Goal: Check status: Check status

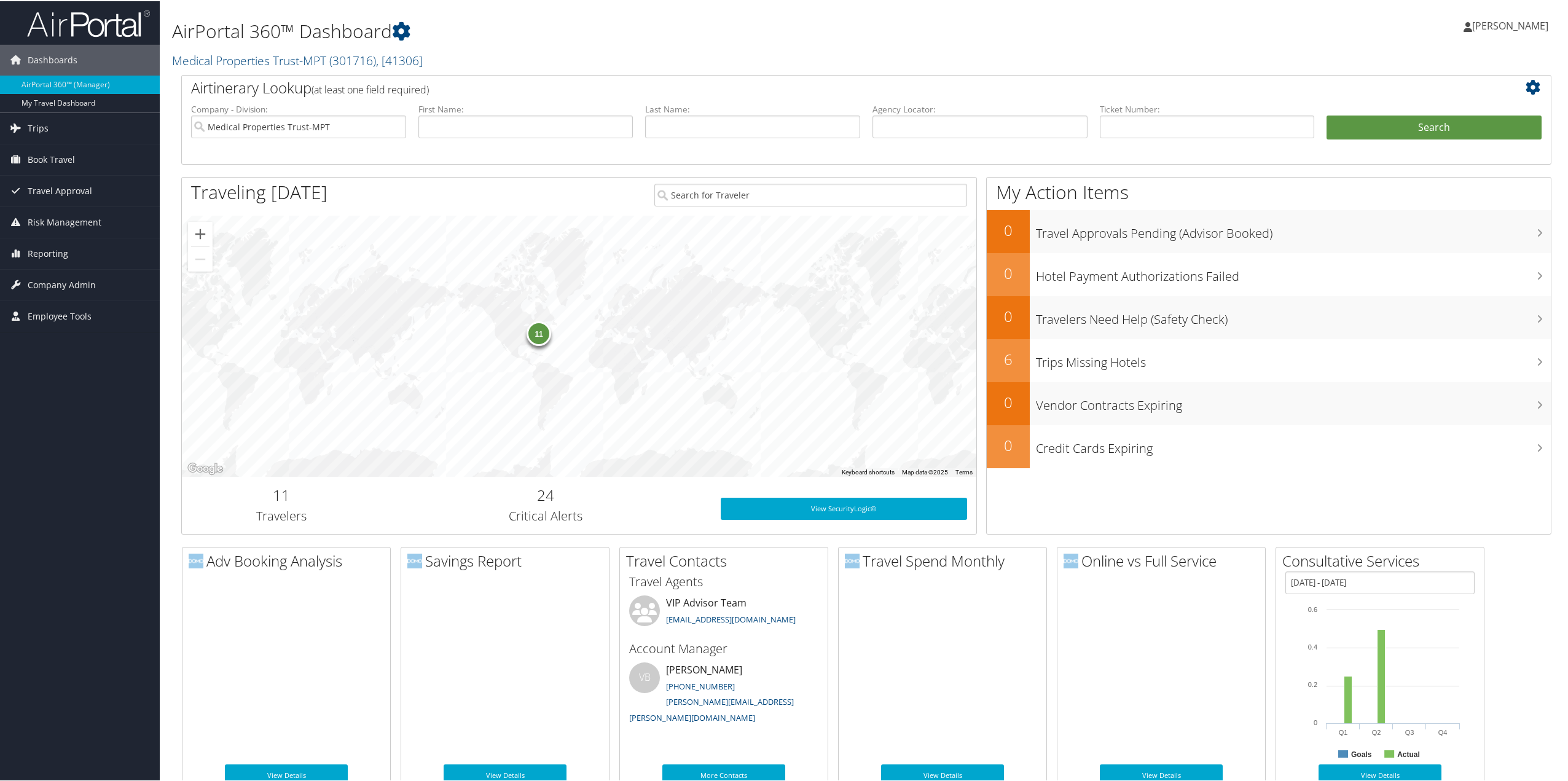
click at [44, 127] on span "Trips" at bounding box center [38, 127] width 21 height 31
click at [49, 170] on link "Current/Future Trips" at bounding box center [79, 171] width 159 height 19
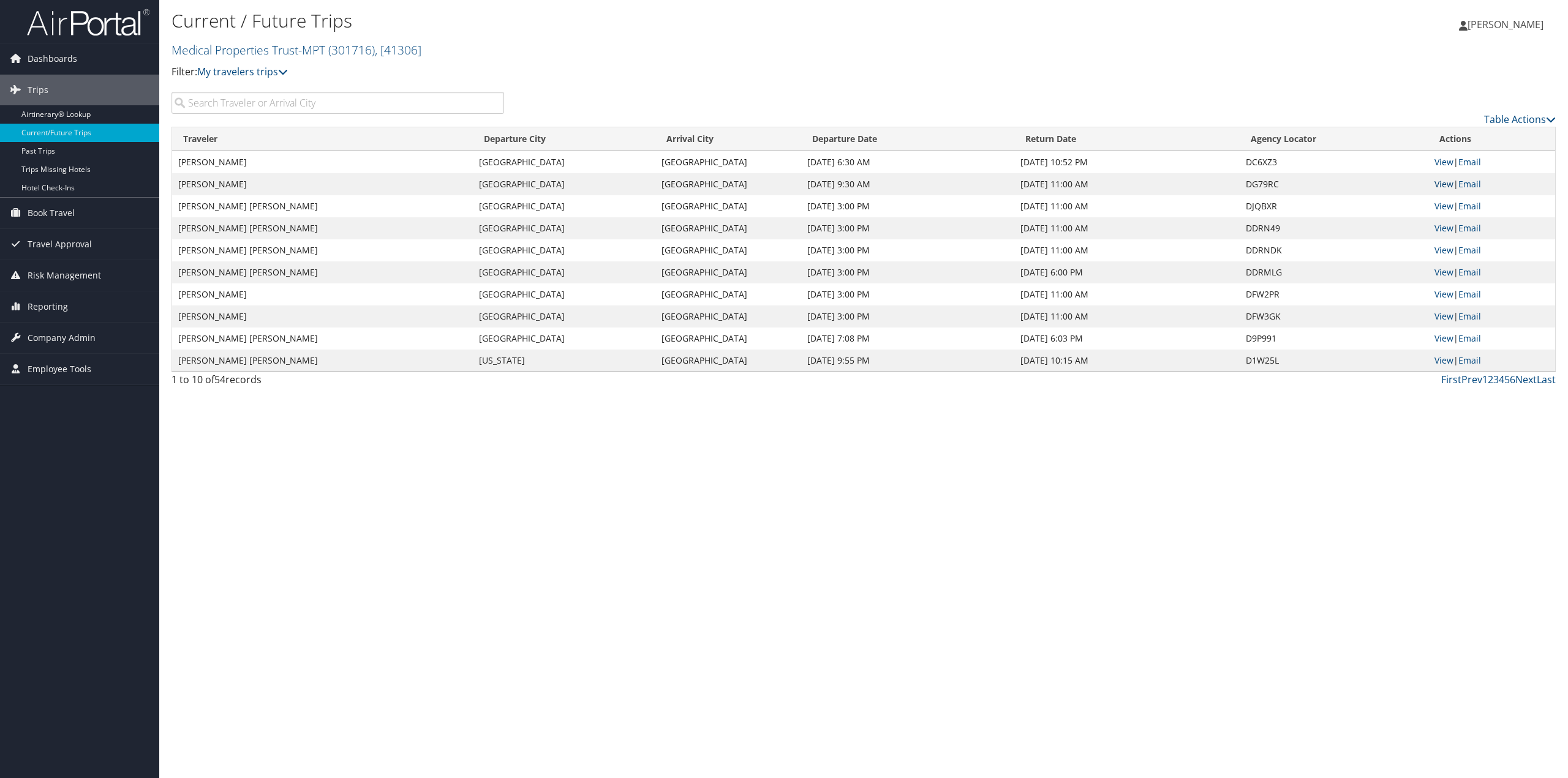
click at [1451, 186] on link "View" at bounding box center [1444, 184] width 19 height 12
drag, startPoint x: 1518, startPoint y: 380, endPoint x: 1137, endPoint y: 364, distance: 381.3
click at [1518, 380] on link "Next" at bounding box center [1525, 379] width 21 height 14
click at [1470, 380] on link "Prev" at bounding box center [1471, 379] width 20 height 14
click at [1452, 316] on link "View" at bounding box center [1444, 316] width 19 height 12
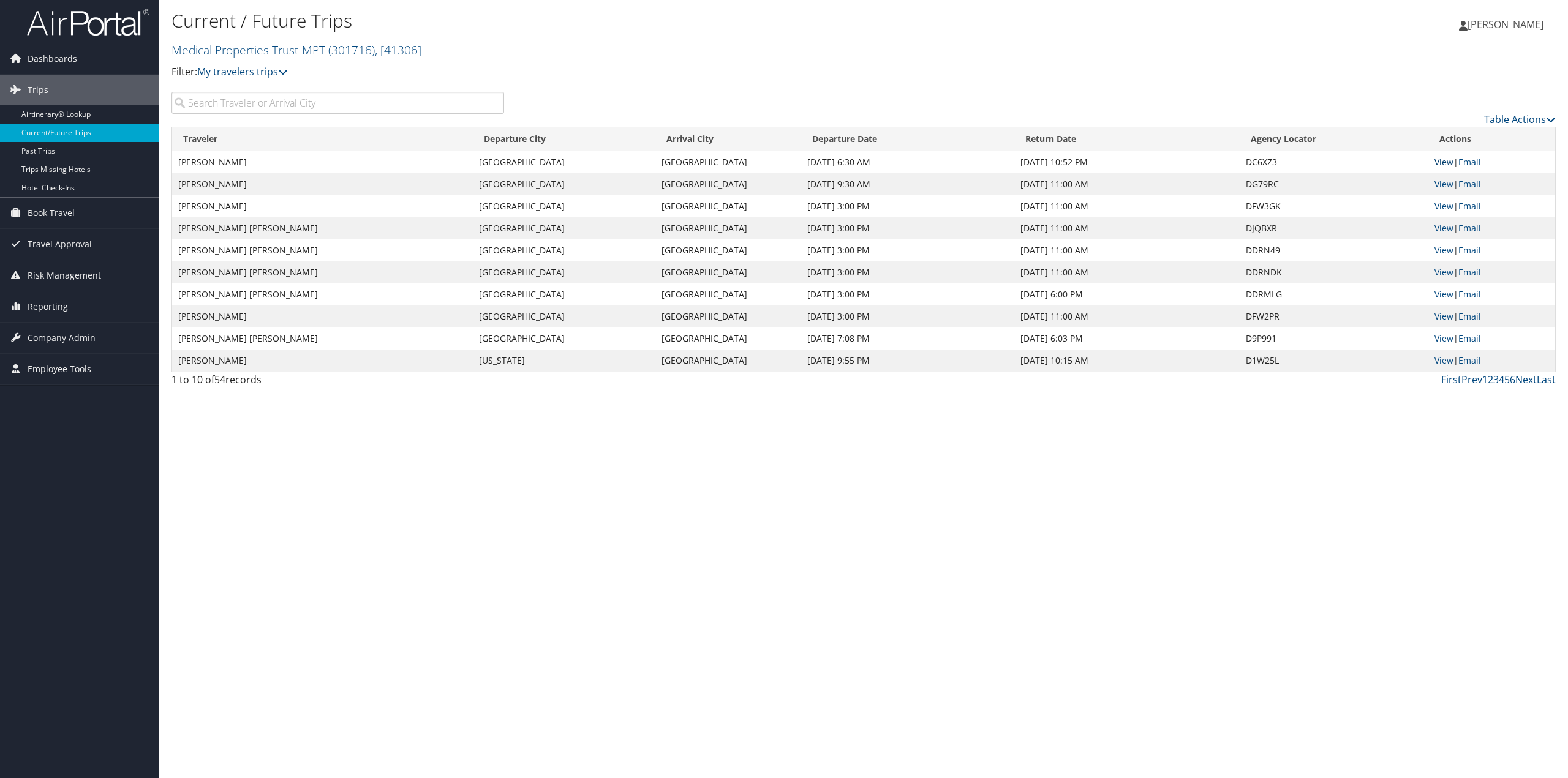
click at [1441, 162] on link "View" at bounding box center [1444, 162] width 19 height 12
click at [1444, 294] on link "View" at bounding box center [1444, 294] width 19 height 12
click at [1451, 363] on link "View" at bounding box center [1444, 360] width 19 height 12
drag, startPoint x: 1526, startPoint y: 378, endPoint x: 1520, endPoint y: 378, distance: 6.0
click at [1526, 378] on link "Next" at bounding box center [1525, 379] width 21 height 14
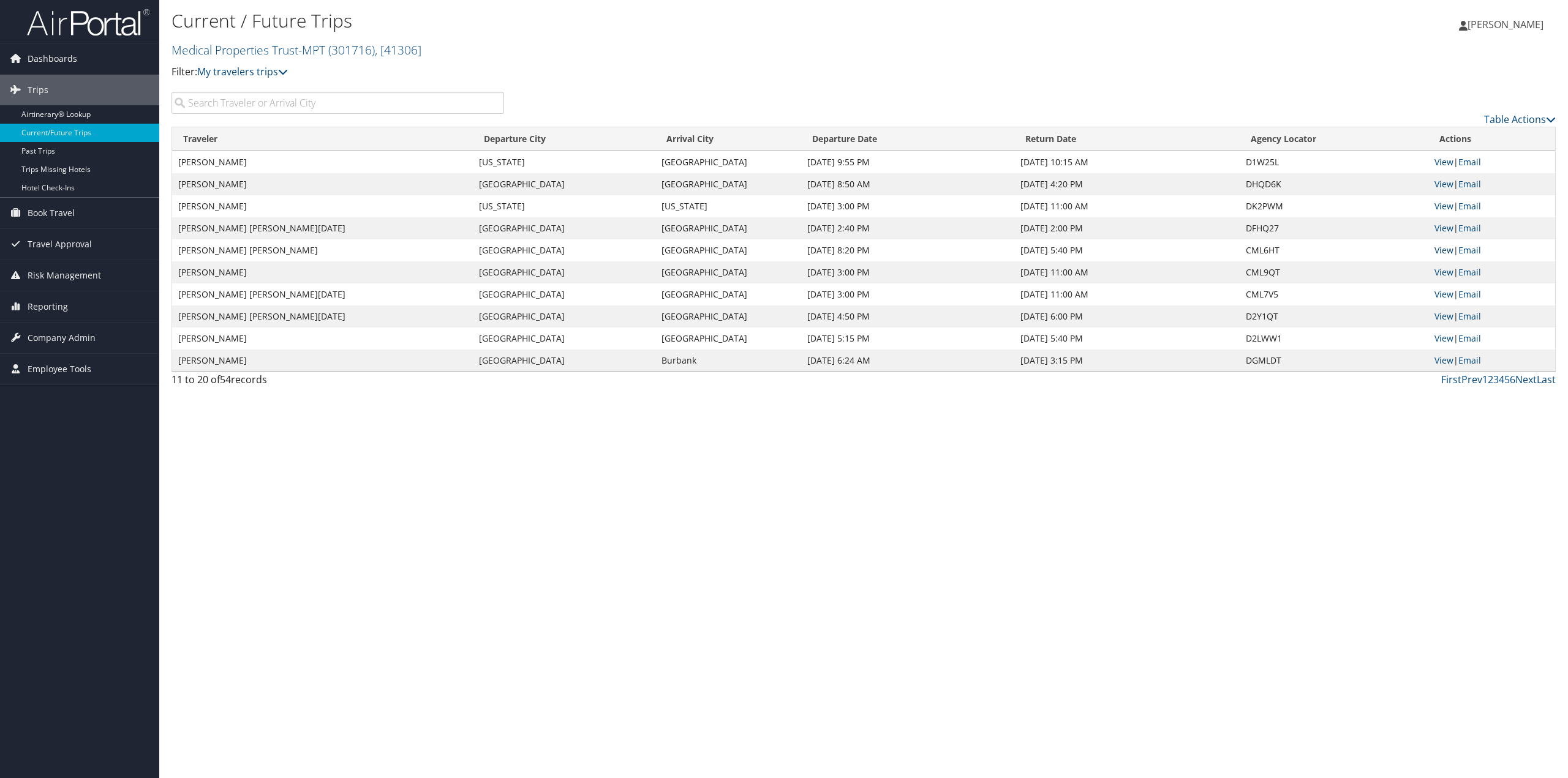
click at [1444, 251] on link "View" at bounding box center [1444, 250] width 19 height 12
click at [1473, 380] on link "Prev" at bounding box center [1471, 379] width 20 height 14
click at [1526, 382] on link "Next" at bounding box center [1525, 379] width 21 height 14
click at [1448, 161] on link "View" at bounding box center [1444, 162] width 19 height 12
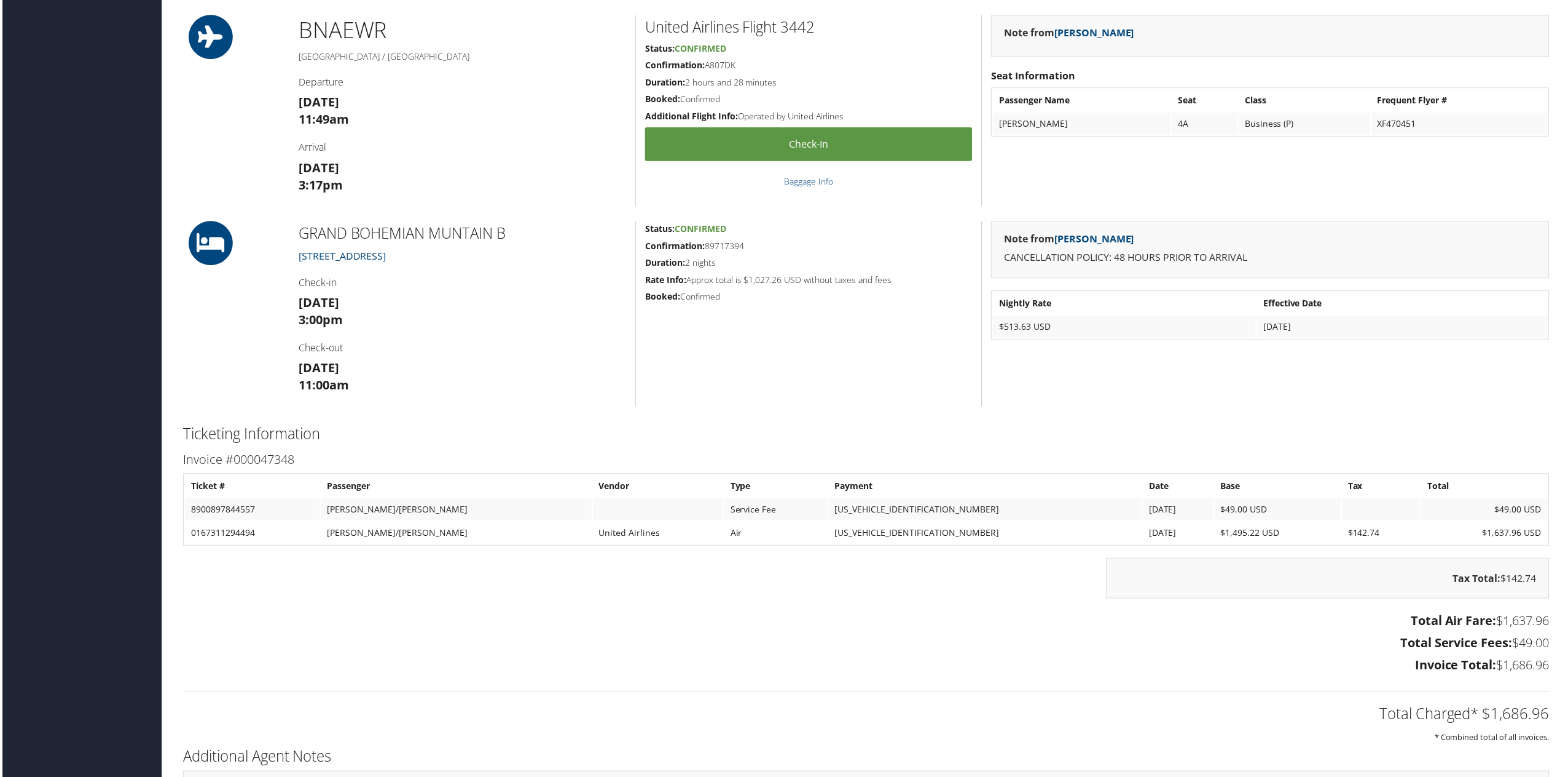
scroll to position [1046, 0]
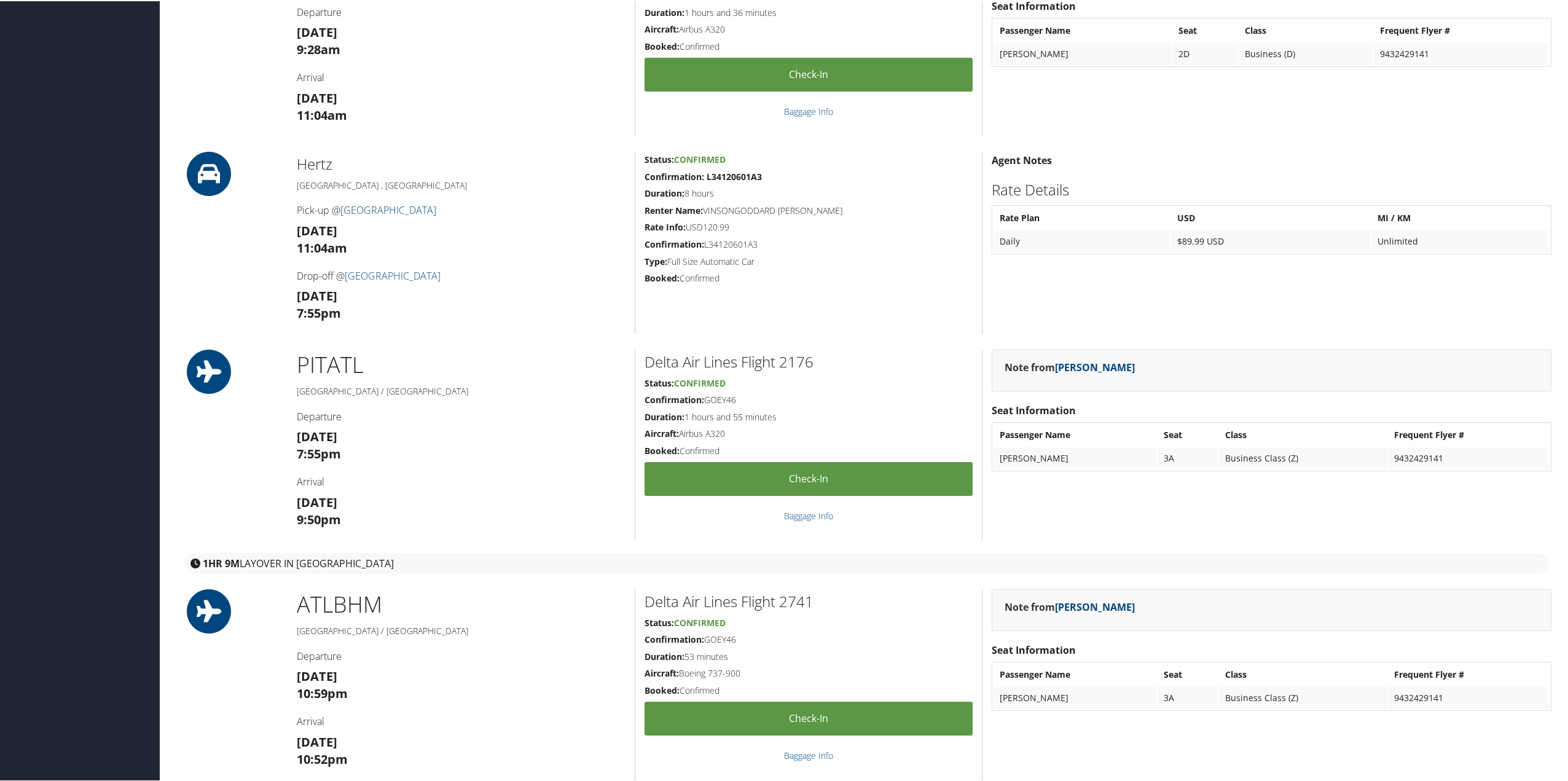
scroll to position [799, 0]
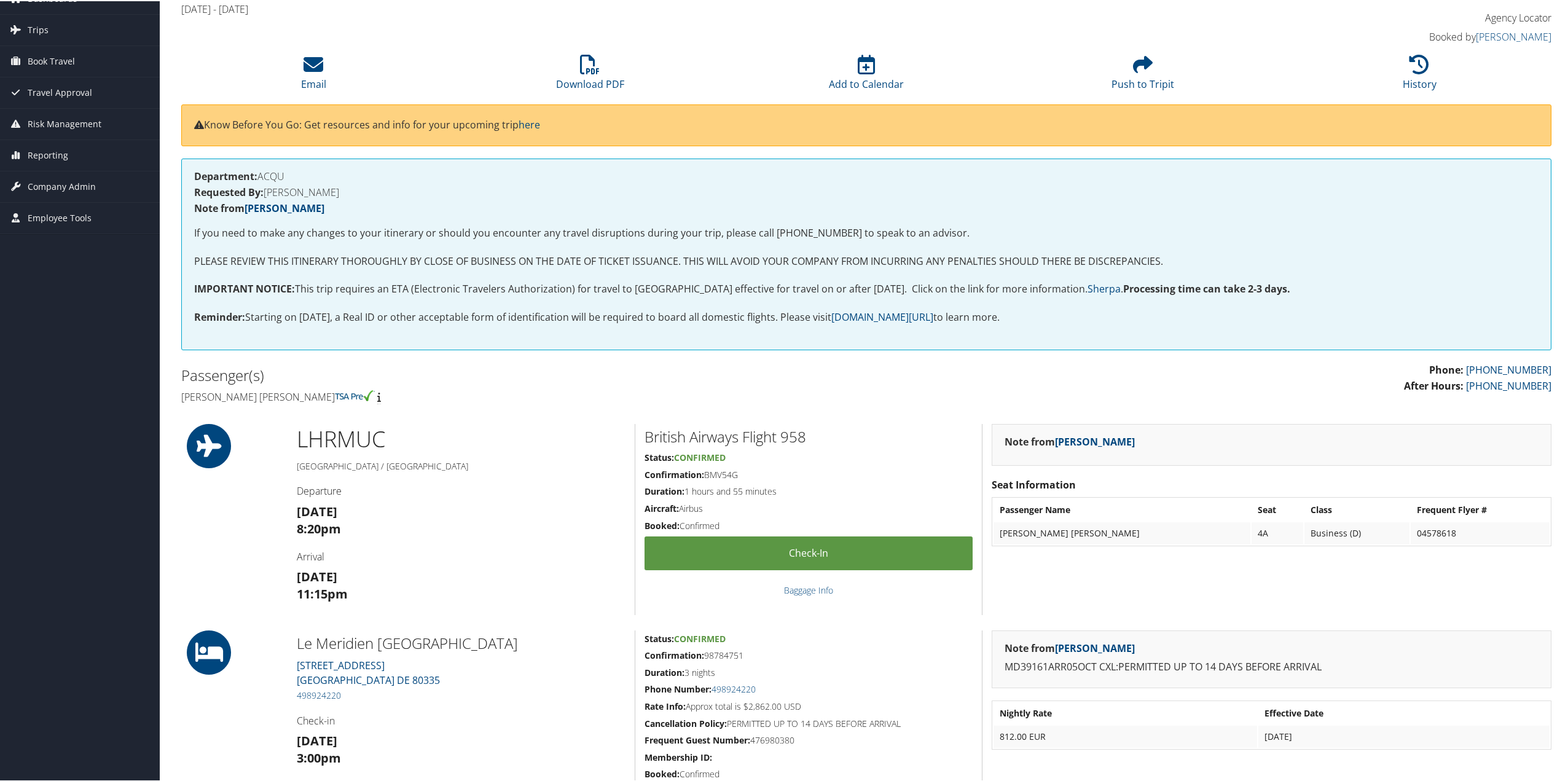
scroll to position [369, 0]
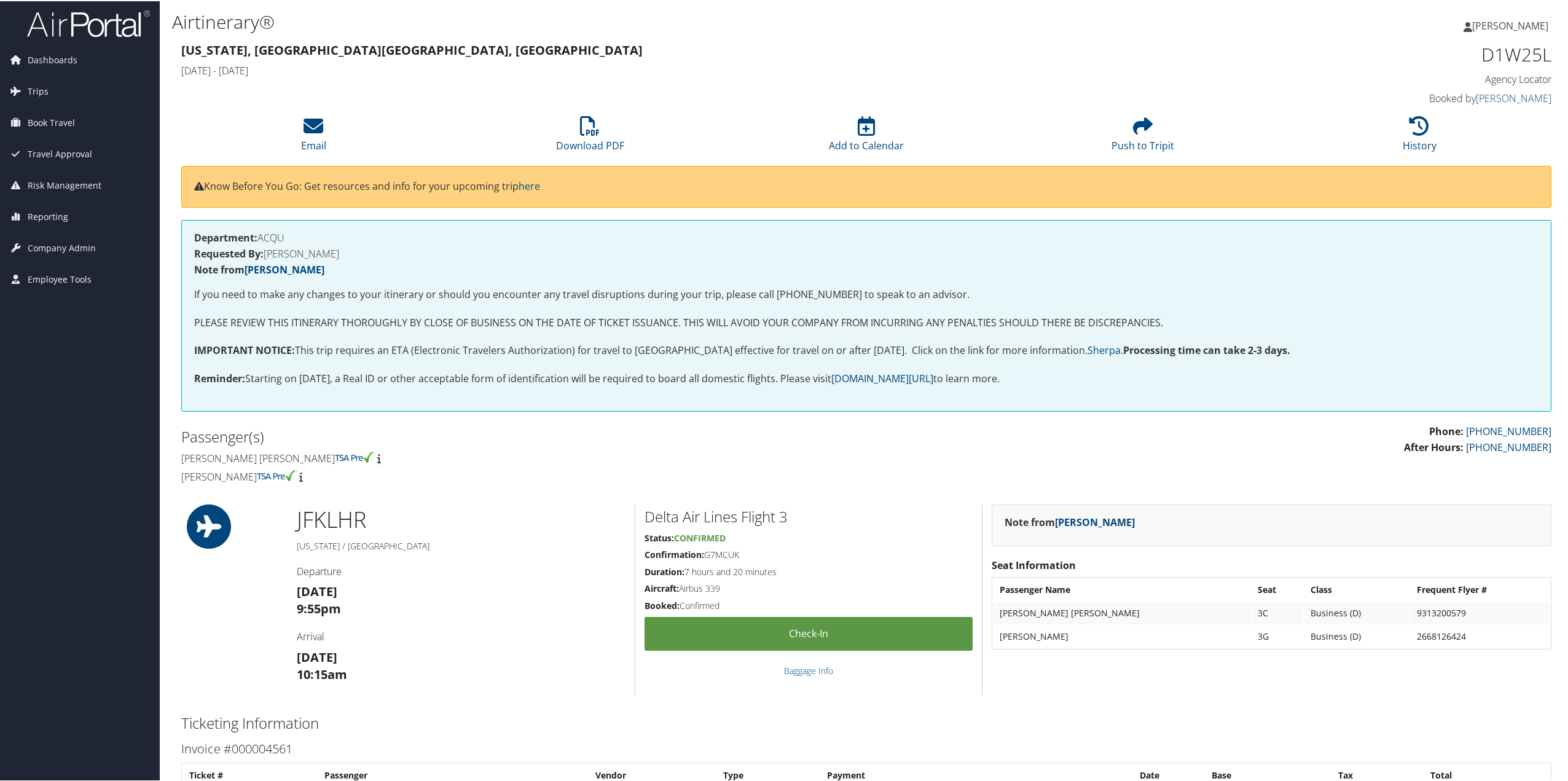
scroll to position [369, 0]
